Goal: Find specific page/section: Find specific page/section

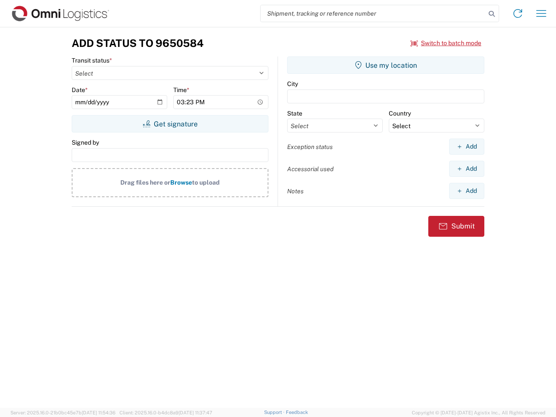
click at [373, 13] on input "search" at bounding box center [373, 13] width 225 height 17
click at [492, 14] on icon at bounding box center [492, 14] width 12 height 12
click at [518, 13] on icon at bounding box center [518, 14] width 14 height 14
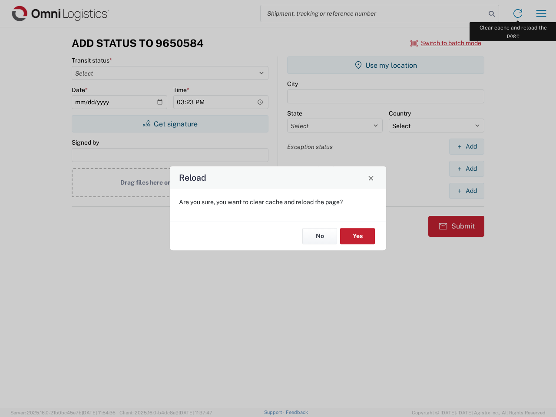
click at [542, 13] on div "Reload Are you sure, you want to clear cache and reload the page? No Yes" at bounding box center [278, 208] width 556 height 417
click at [446, 43] on div "Reload Are you sure, you want to clear cache and reload the page? No Yes" at bounding box center [278, 208] width 556 height 417
click at [170, 124] on div "Reload Are you sure, you want to clear cache and reload the page? No Yes" at bounding box center [278, 208] width 556 height 417
click at [386, 65] on div "Reload Are you sure, you want to clear cache and reload the page? No Yes" at bounding box center [278, 208] width 556 height 417
click at [467, 147] on div "Reload Are you sure, you want to clear cache and reload the page? No Yes" at bounding box center [278, 208] width 556 height 417
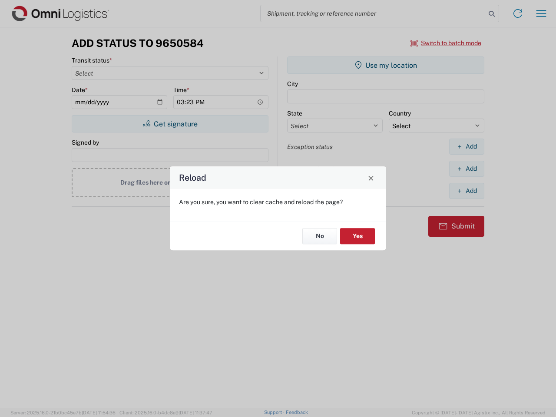
click at [467, 169] on div "Reload Are you sure, you want to clear cache and reload the page? No Yes" at bounding box center [278, 208] width 556 height 417
click at [467, 191] on div "Reload Are you sure, you want to clear cache and reload the page? No Yes" at bounding box center [278, 208] width 556 height 417
